Goal: Information Seeking & Learning: Understand process/instructions

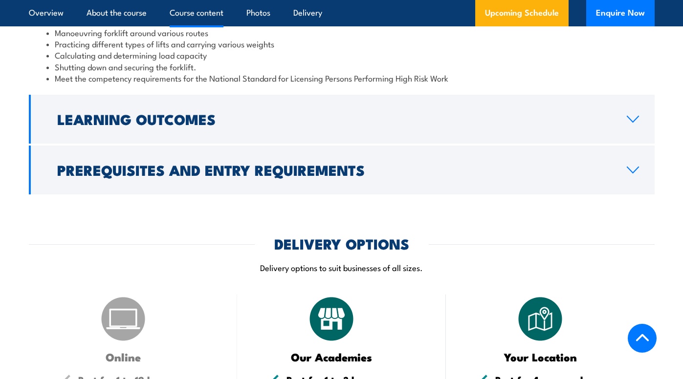
scroll to position [977, 0]
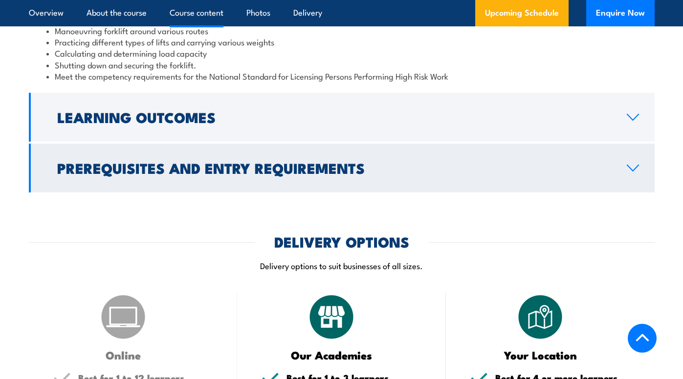
click at [634, 172] on icon at bounding box center [632, 168] width 13 height 8
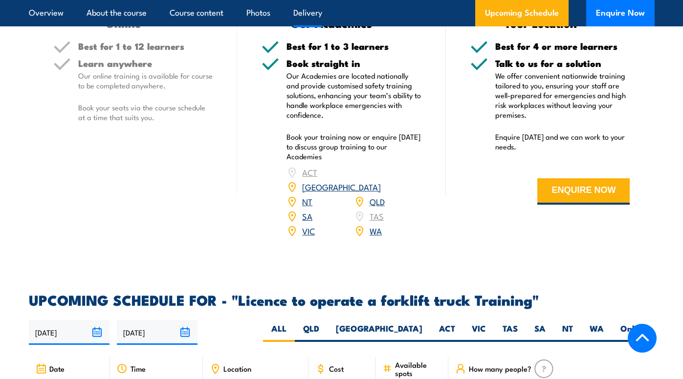
scroll to position [1462, 0]
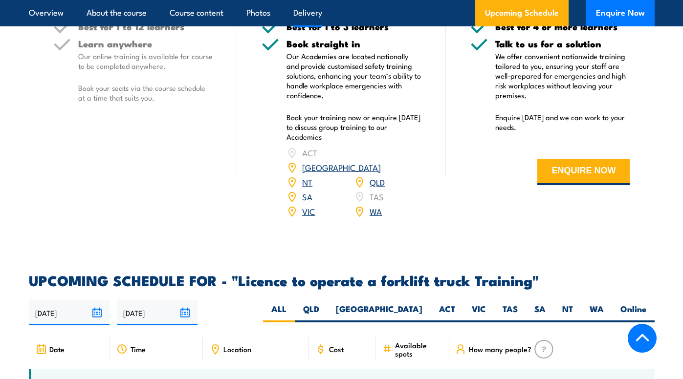
click at [376, 217] on link "WA" at bounding box center [375, 211] width 12 height 12
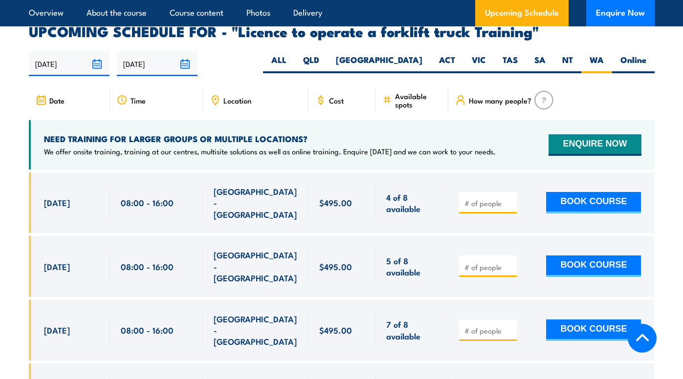
scroll to position [1531, 0]
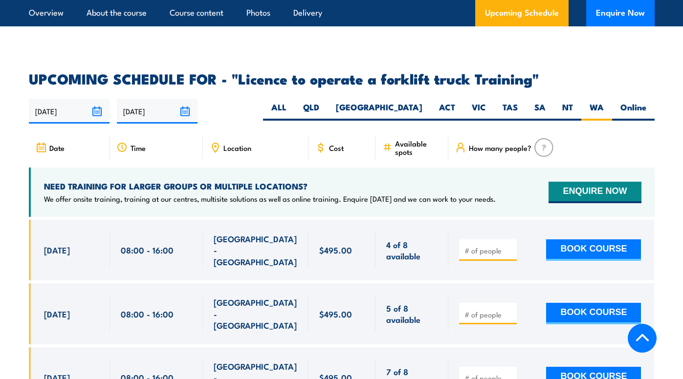
click at [504, 152] on span "How many people?" at bounding box center [500, 148] width 63 height 8
click at [537, 157] on img at bounding box center [543, 147] width 19 height 19
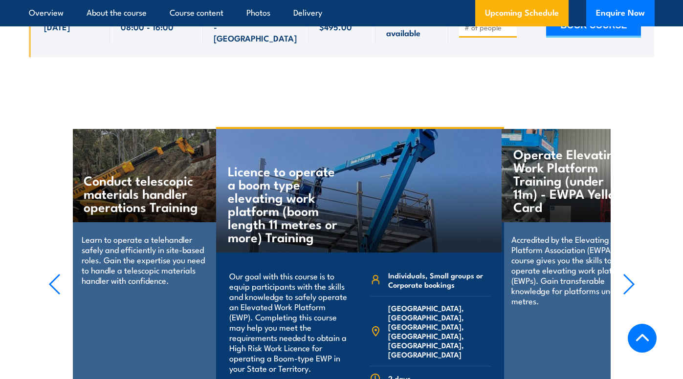
scroll to position [2166, 0]
